Goal: Task Accomplishment & Management: Manage account settings

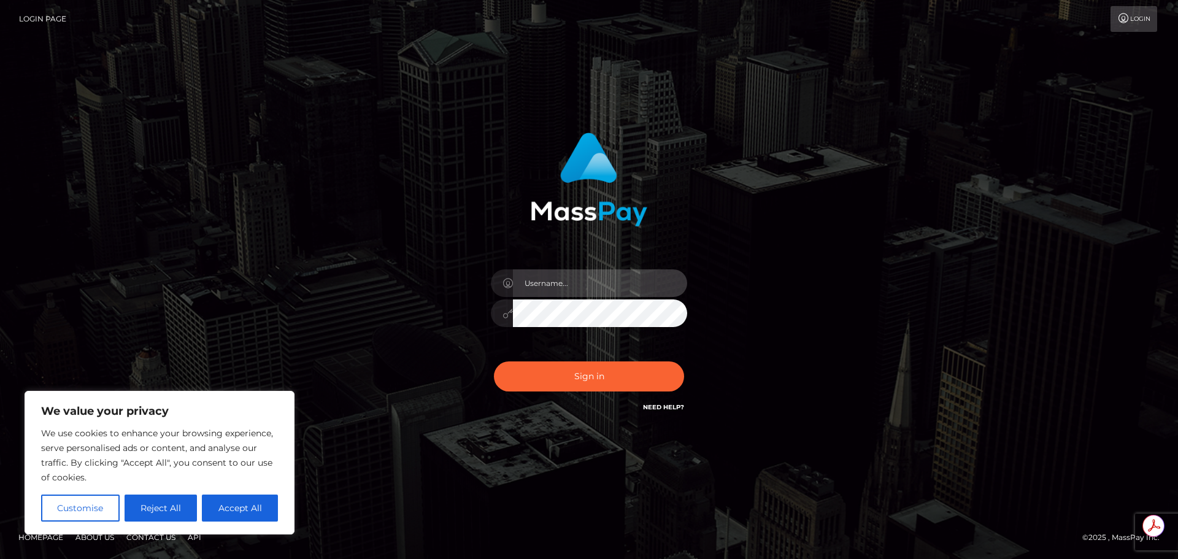
click at [663, 270] on input "text" at bounding box center [600, 283] width 174 height 28
type input "Michelle.T"
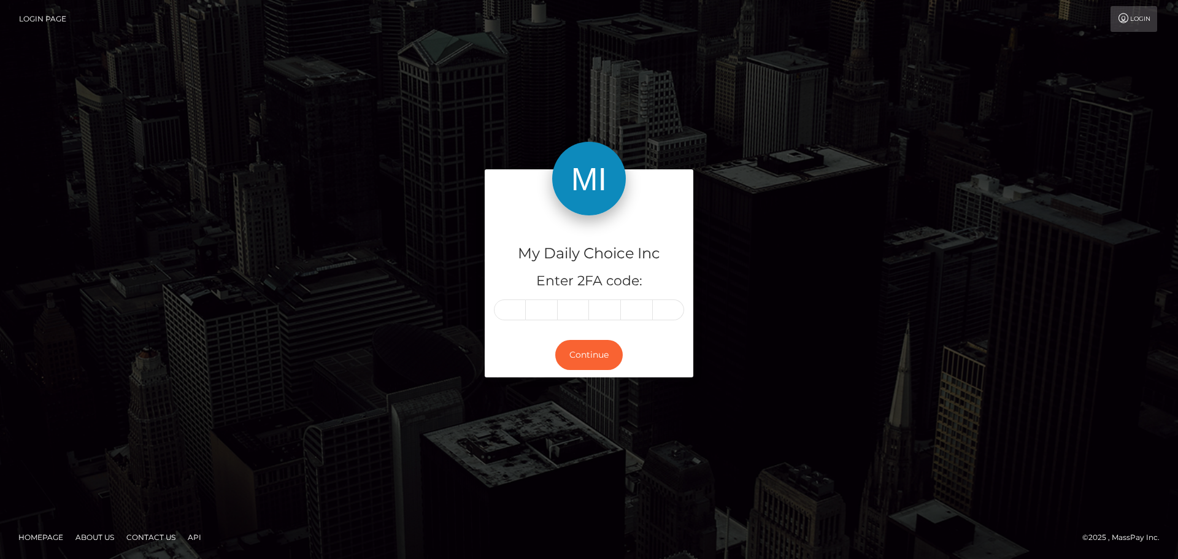
click at [587, 373] on div "Continue" at bounding box center [589, 355] width 209 height 45
click at [512, 314] on input "text" at bounding box center [510, 309] width 32 height 21
type input "4"
type input "1"
type input "7"
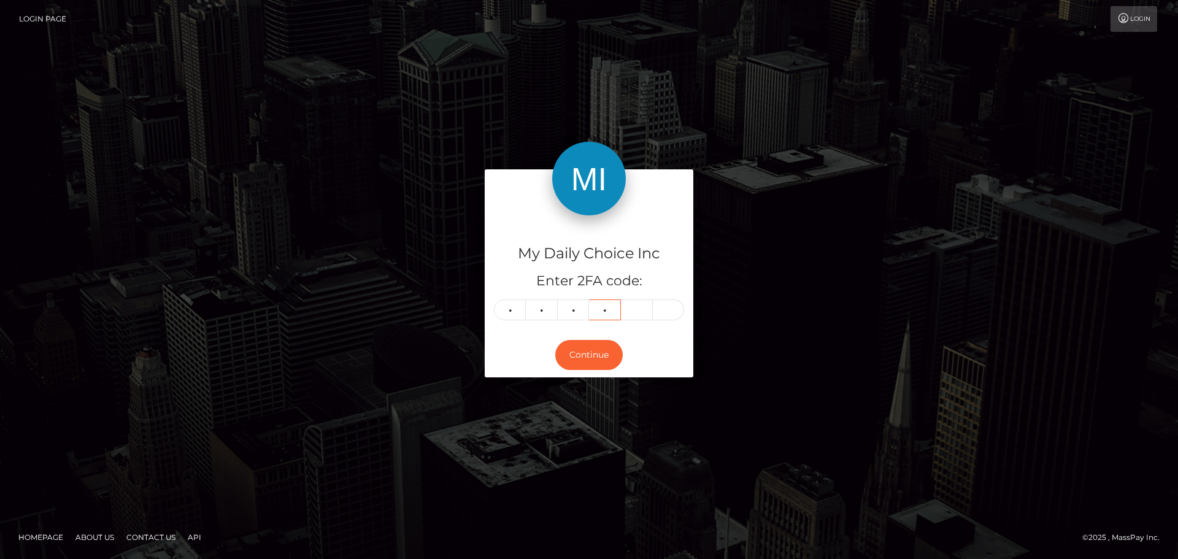
type input "7"
type input "3"
type input "4"
type input "1"
type input "7"
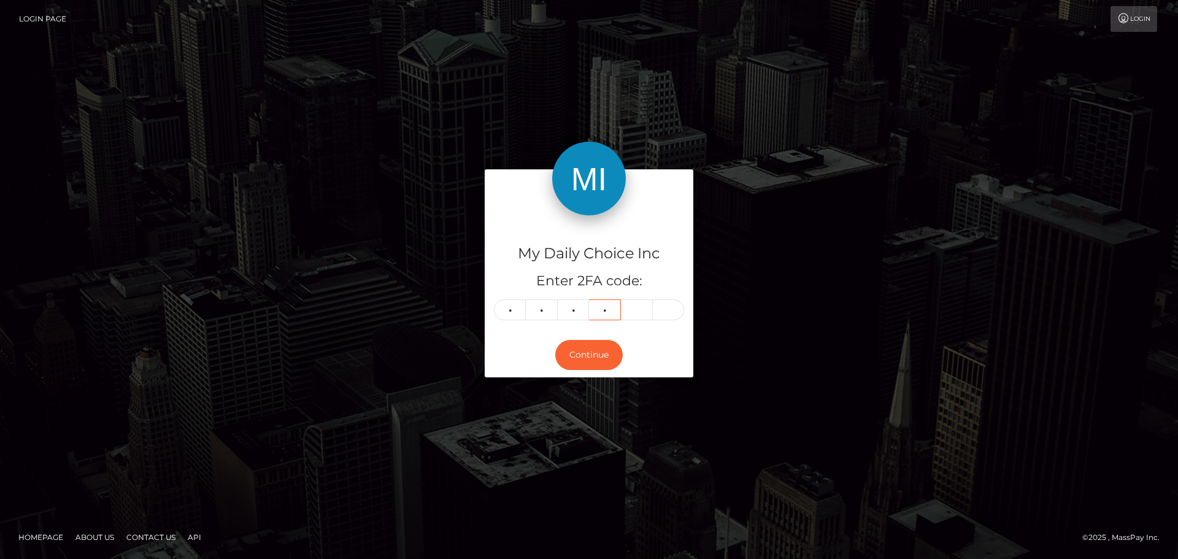
type input "7"
type input "3"
type input "5"
type input "0"
type input "3"
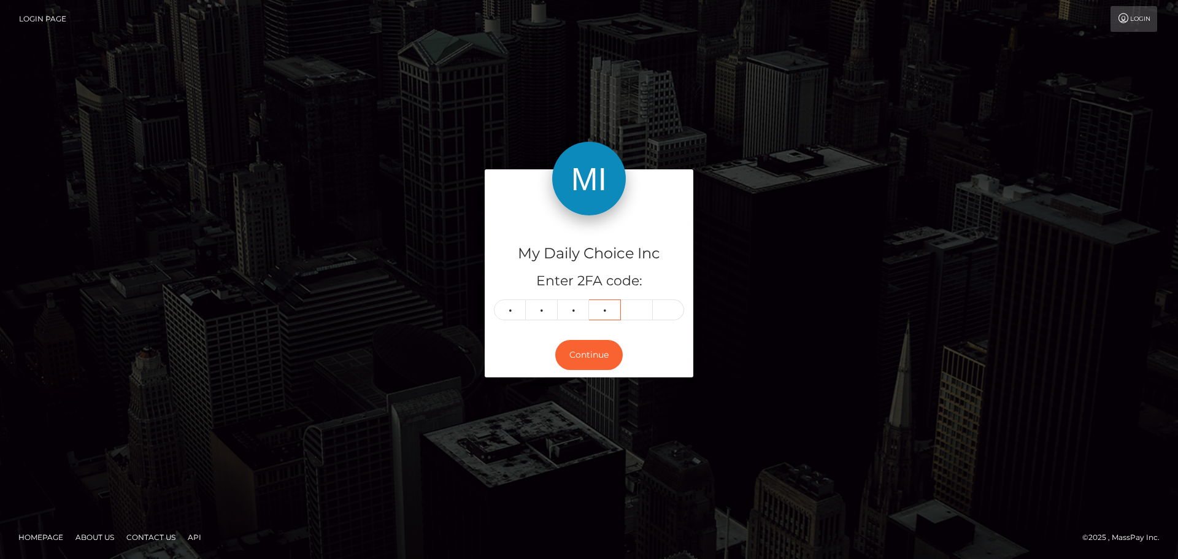
type input "9"
type input "3"
type input "2"
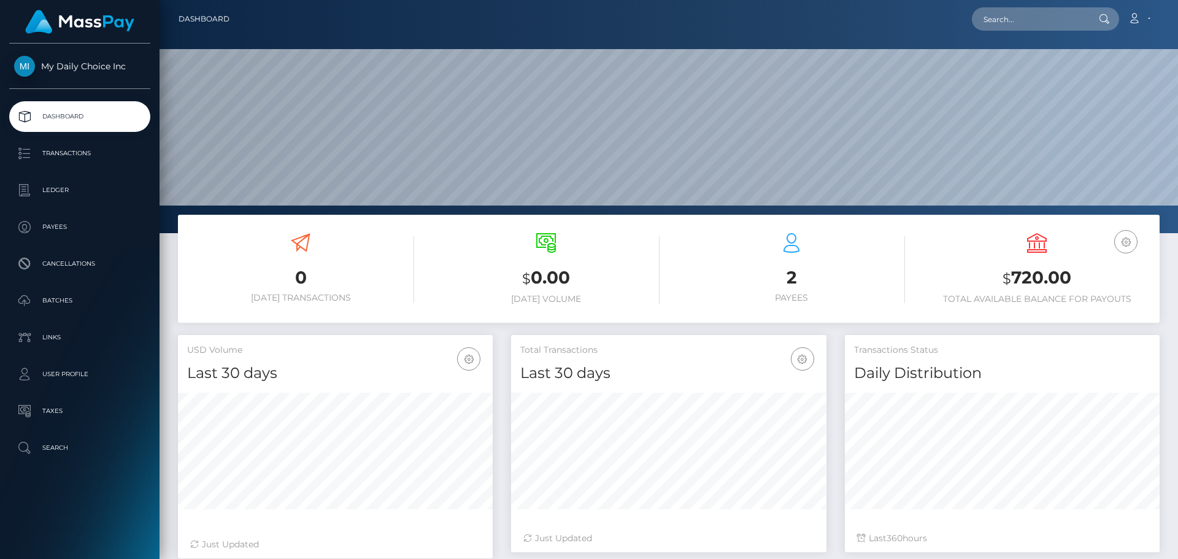
scroll to position [218, 315]
